Goal: Transaction & Acquisition: Purchase product/service

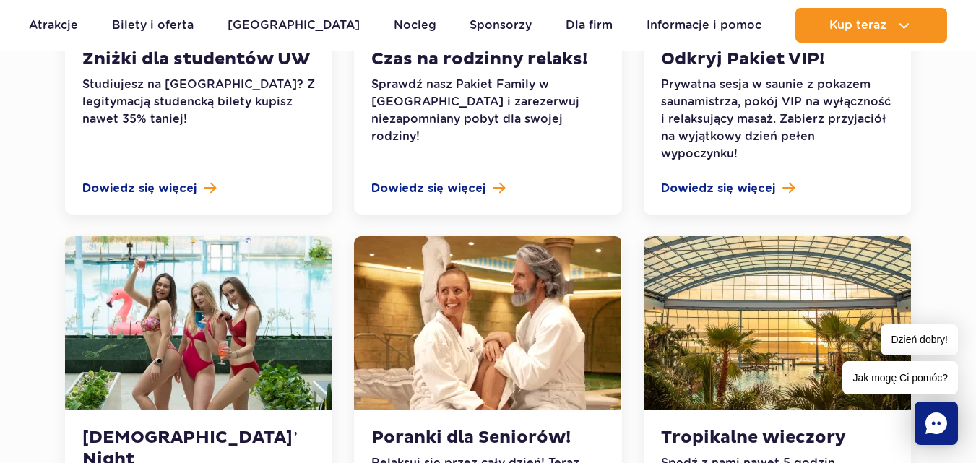
scroll to position [1346, 0]
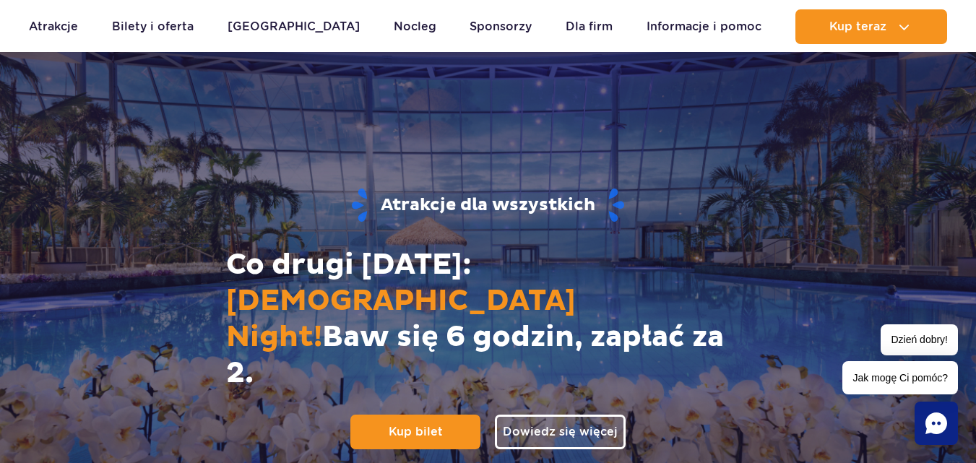
scroll to position [72, 0]
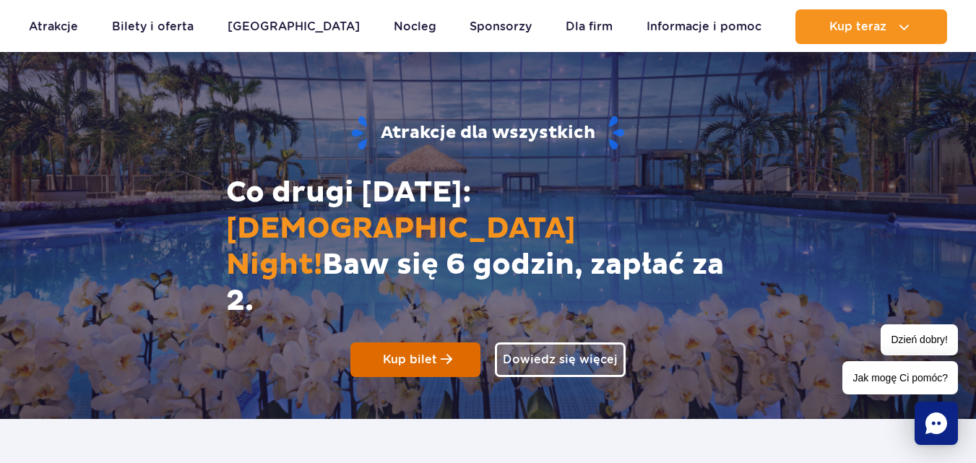
click at [465, 342] on link "Kup bilet" at bounding box center [415, 359] width 130 height 35
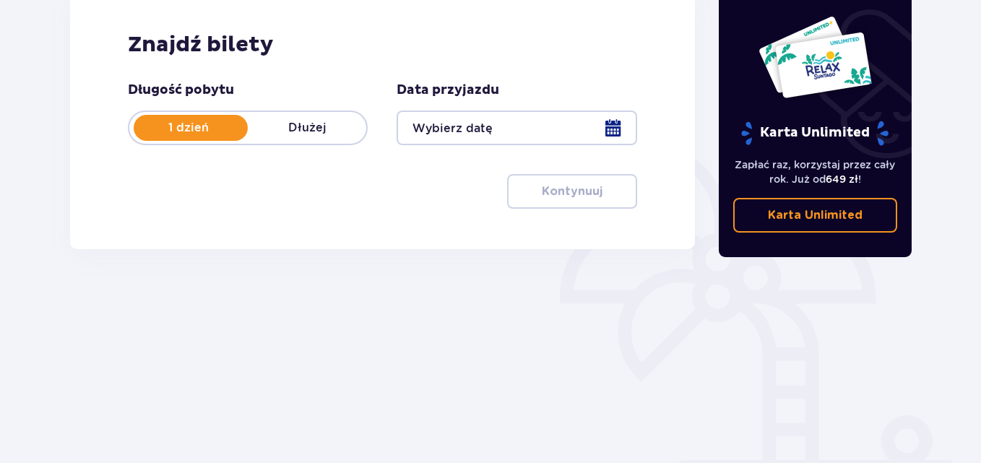
scroll to position [217, 0]
click at [612, 129] on div at bounding box center [517, 127] width 240 height 35
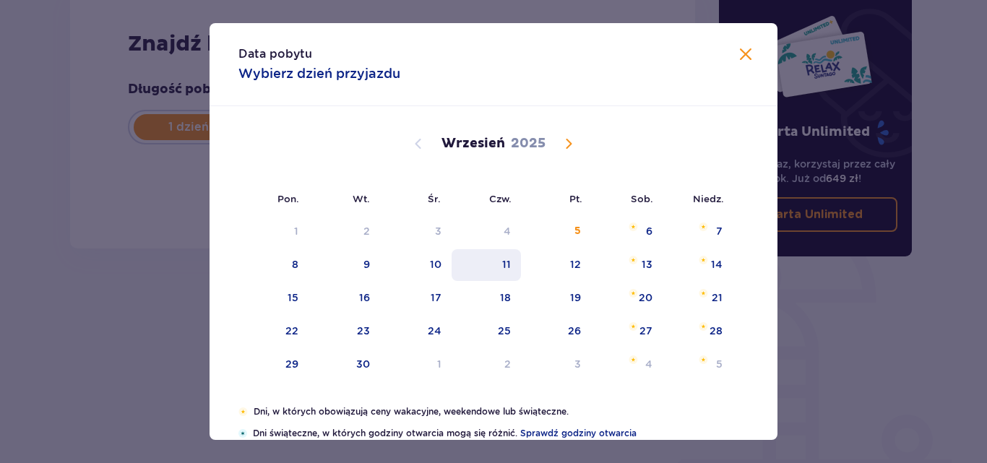
click at [515, 267] on div "11" at bounding box center [486, 265] width 70 height 32
type input "11.09.25"
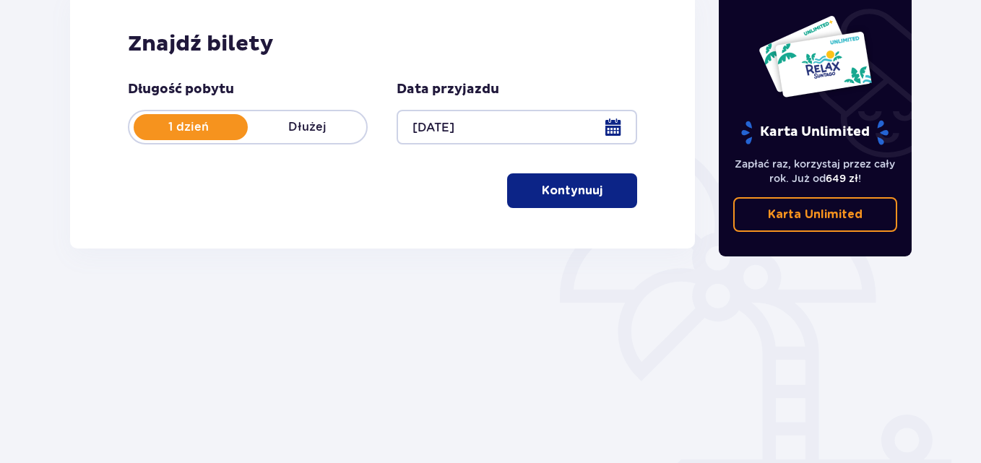
click at [560, 191] on p "Kontynuuj" at bounding box center [572, 191] width 61 height 16
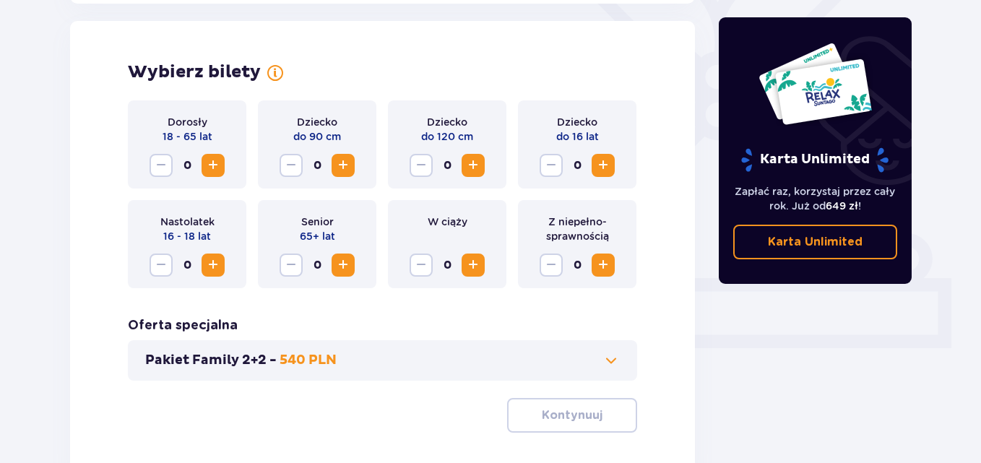
scroll to position [402, 0]
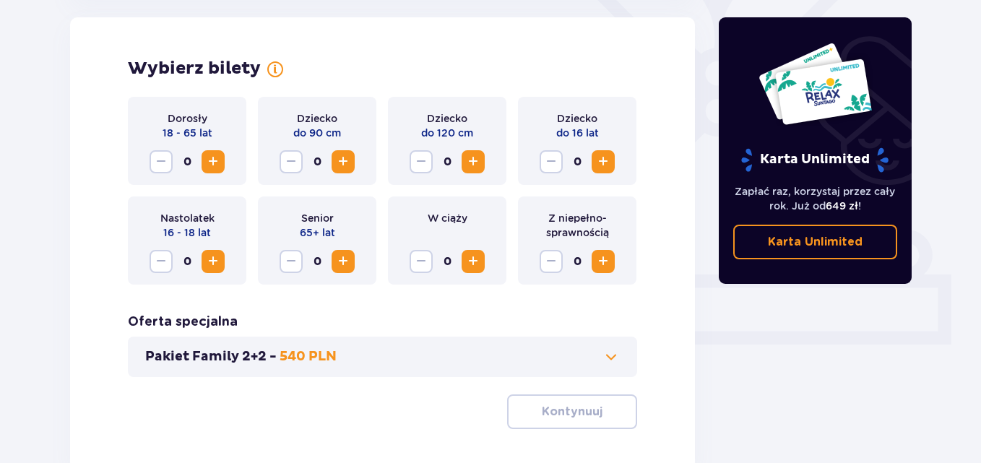
click at [204, 163] on span "Increase" at bounding box center [212, 161] width 17 height 17
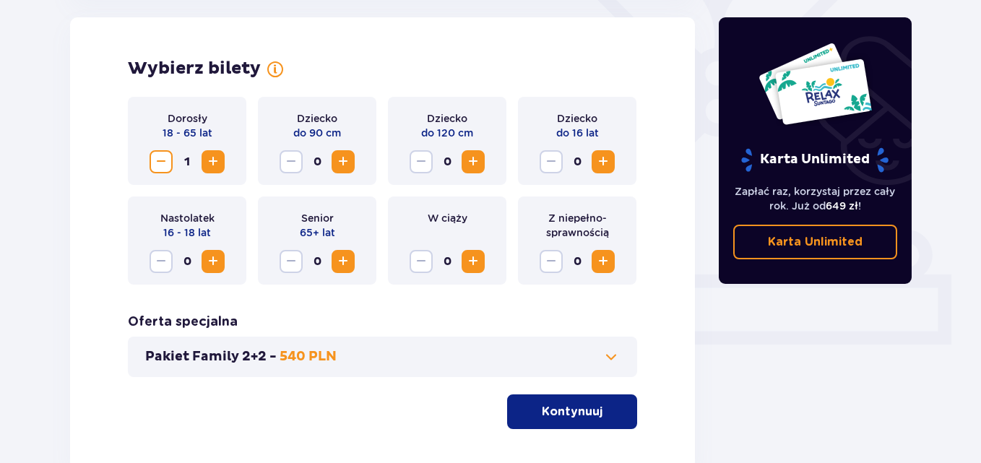
click at [204, 163] on span "Increase" at bounding box center [212, 161] width 17 height 17
click at [573, 421] on button "Kontynuuj" at bounding box center [572, 411] width 130 height 35
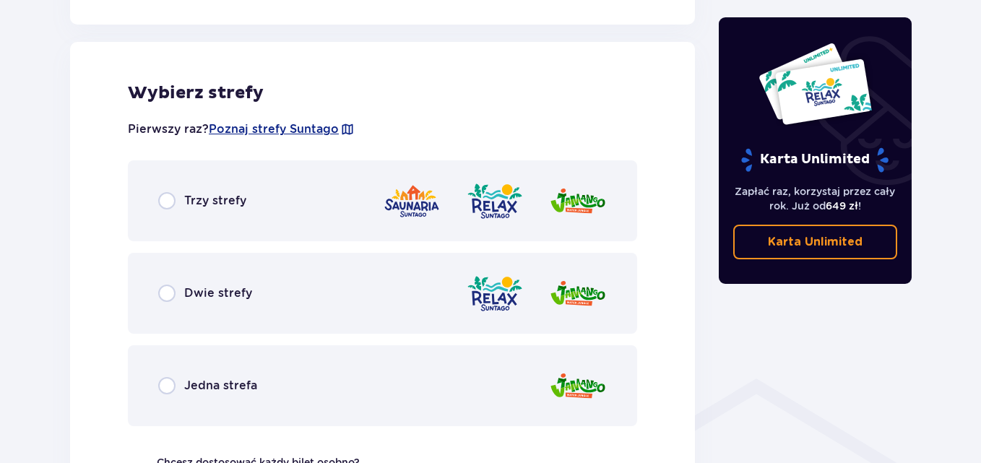
scroll to position [802, 0]
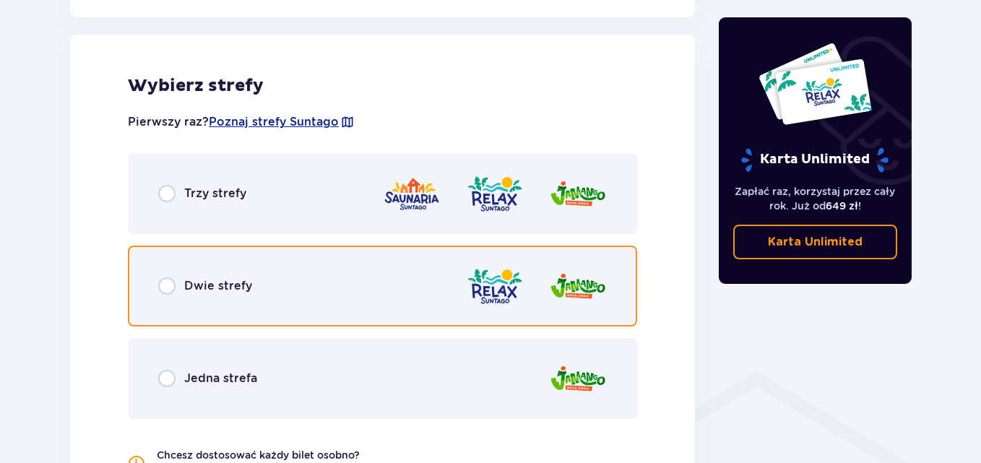
click at [163, 295] on input "radio" at bounding box center [166, 285] width 17 height 17
radio input "true"
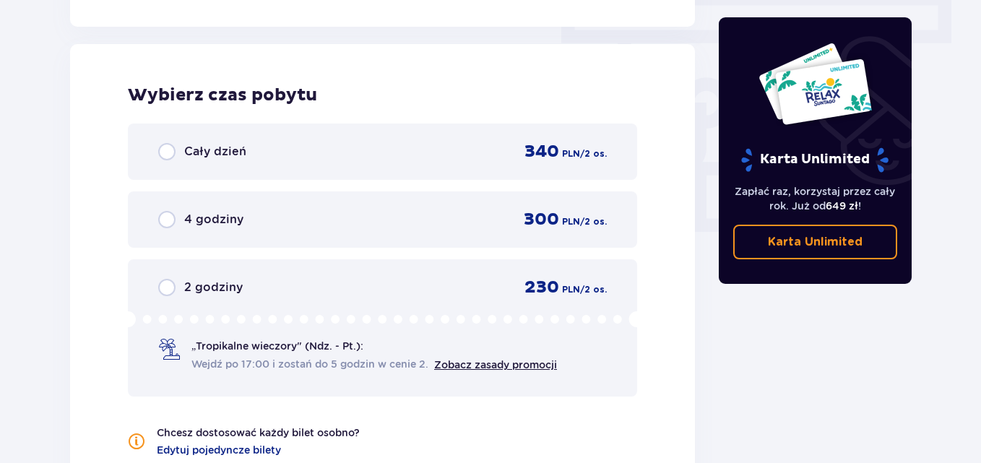
scroll to position [1304, 0]
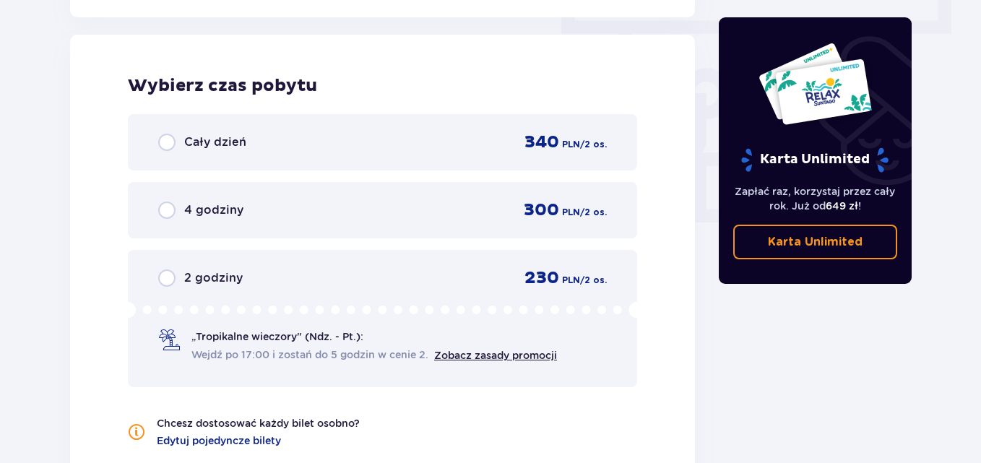
click at [193, 348] on span "Wejdź po 17:00 i zostań do 5 godzin w cenie 2." at bounding box center [309, 354] width 237 height 14
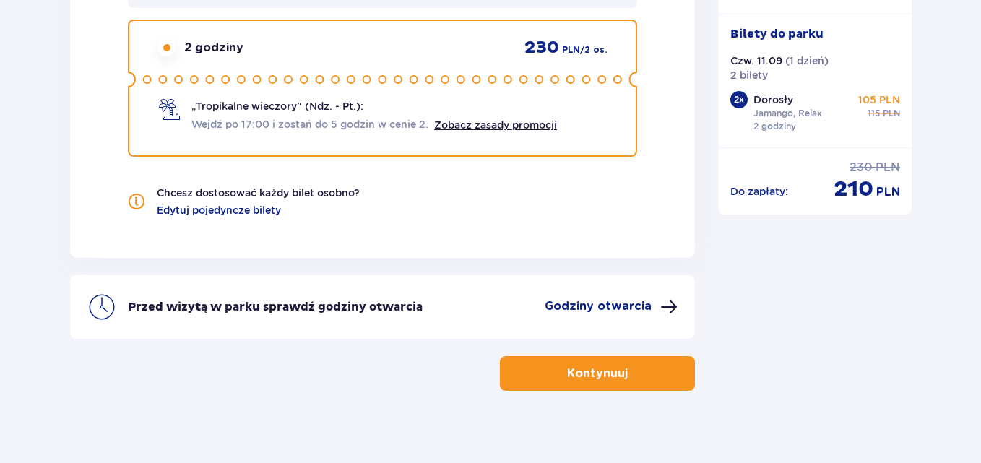
scroll to position [1549, 0]
